Goal: Information Seeking & Learning: Learn about a topic

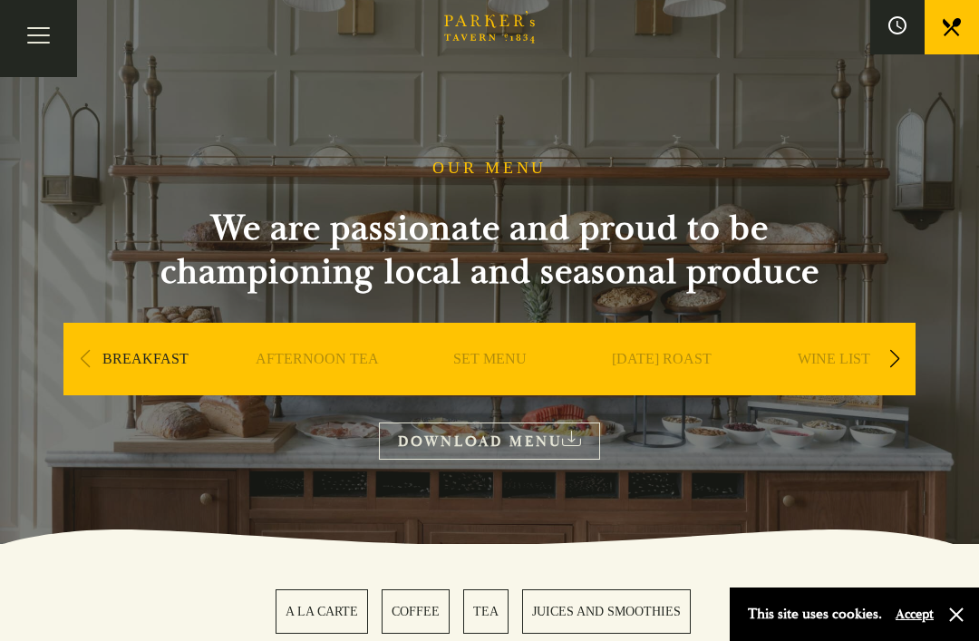
click at [326, 366] on link "AFTERNOON TEA" at bounding box center [317, 386] width 123 height 72
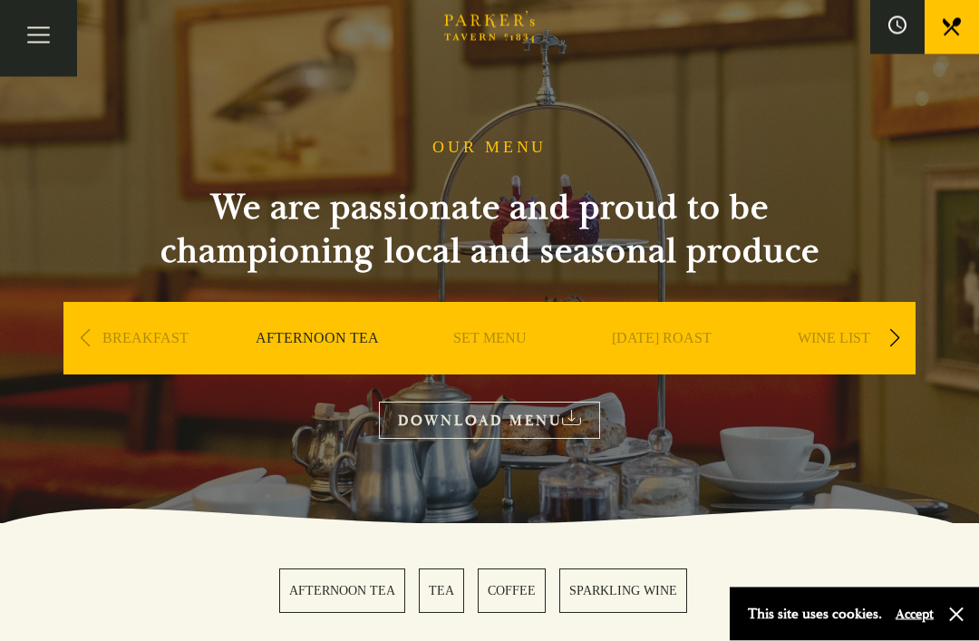
scroll to position [21, 0]
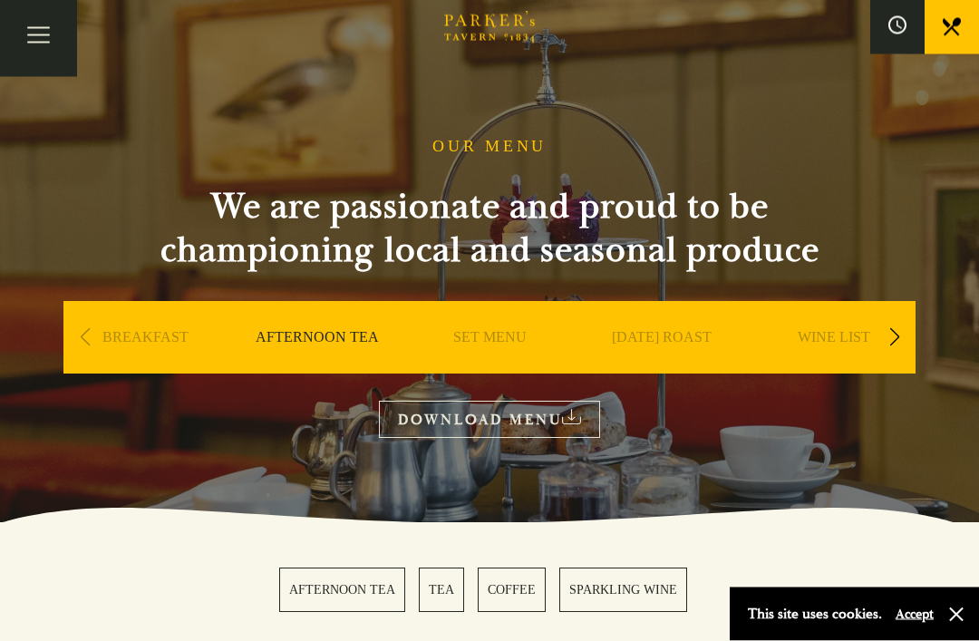
click at [492, 341] on link "SET MENU" at bounding box center [489, 365] width 73 height 72
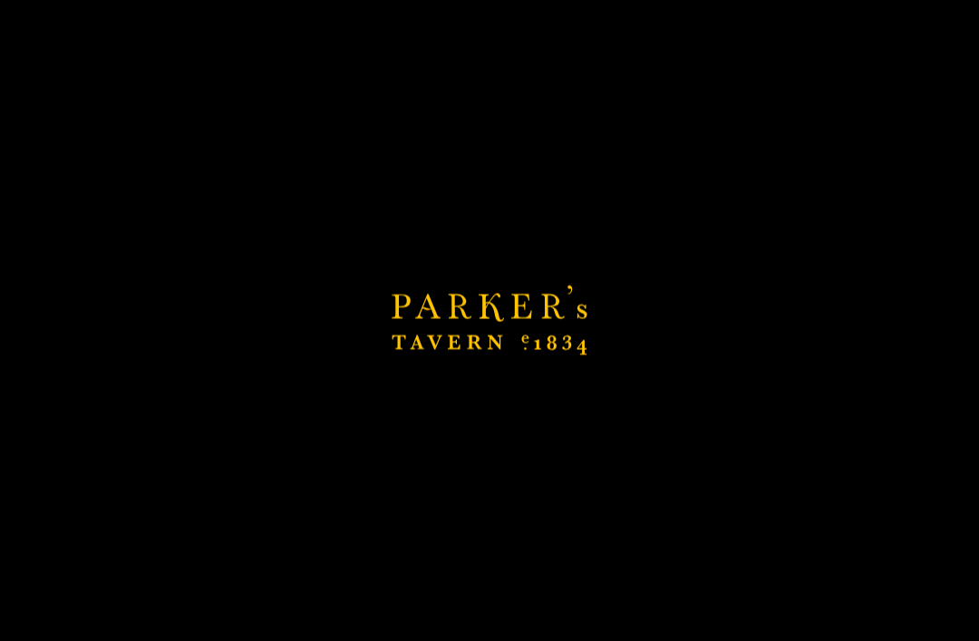
scroll to position [36, 0]
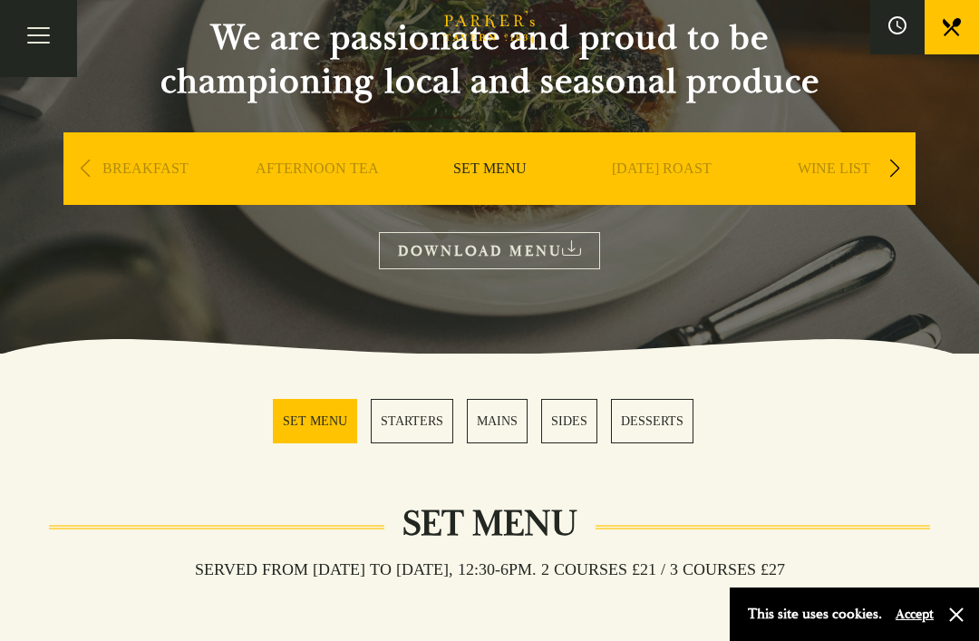
scroll to position [189, 0]
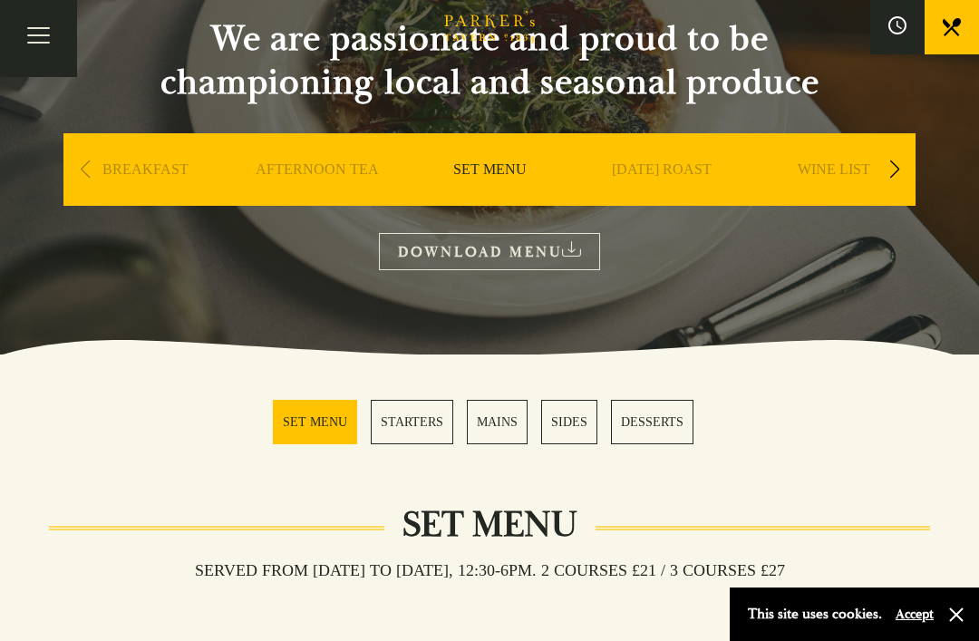
click at [652, 166] on link "[DATE] ROAST" at bounding box center [662, 196] width 100 height 72
